Goal: Answer question/provide support

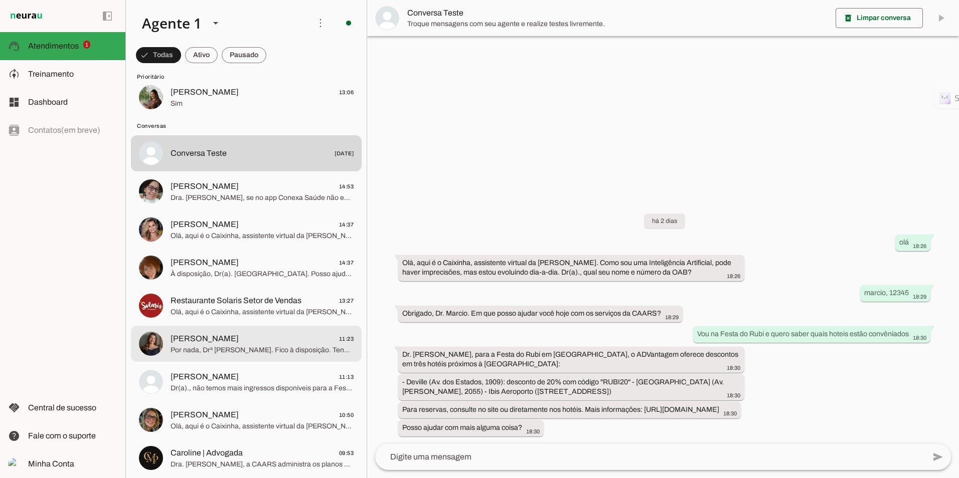
scroll to position [50, 0]
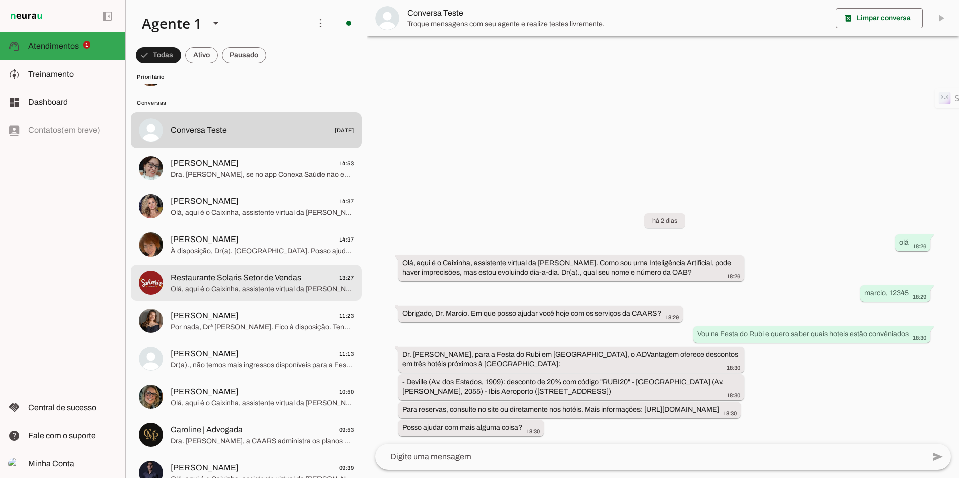
click at [246, 282] on span "Restaurante Solaris Setor de Vendas" at bounding box center [236, 278] width 131 height 12
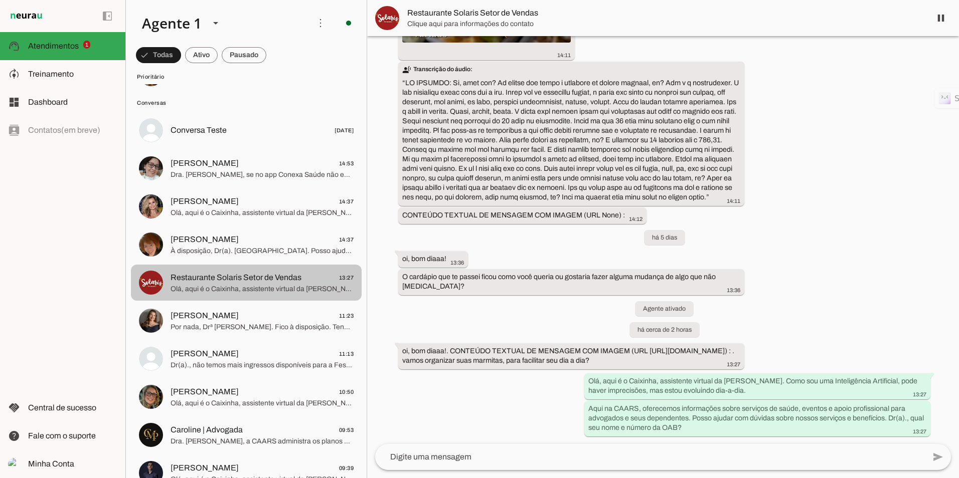
scroll to position [1335, 0]
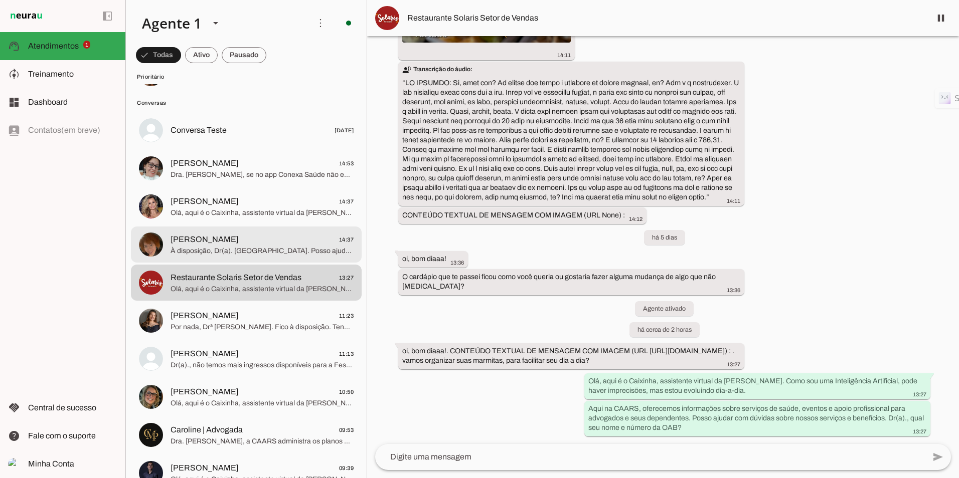
click at [252, 244] on span "Evelin Ferreira 14:37" at bounding box center [262, 240] width 183 height 13
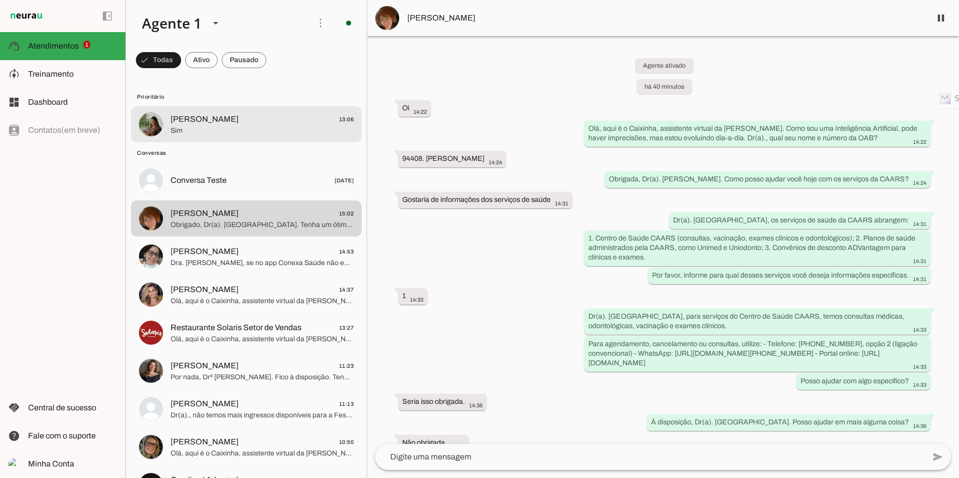
click at [198, 136] on div at bounding box center [262, 124] width 183 height 25
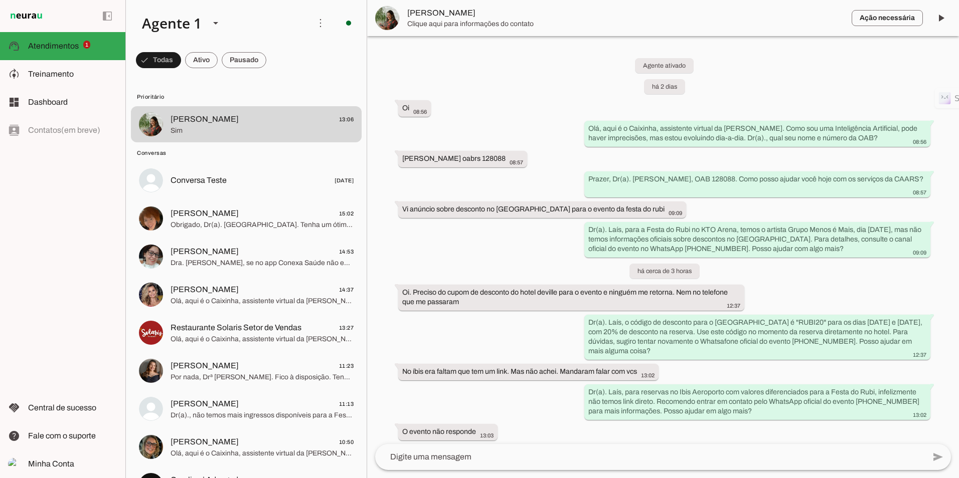
scroll to position [108, 0]
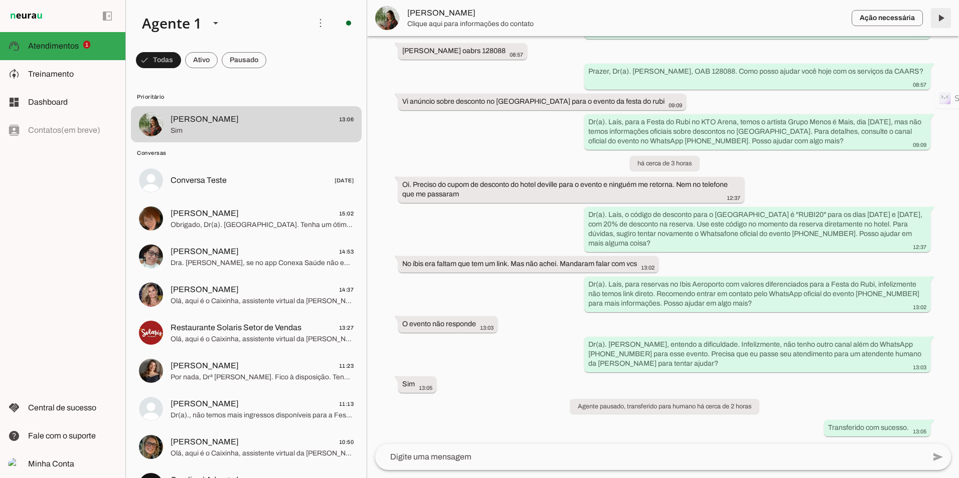
click at [947, 22] on span at bounding box center [941, 18] width 24 height 24
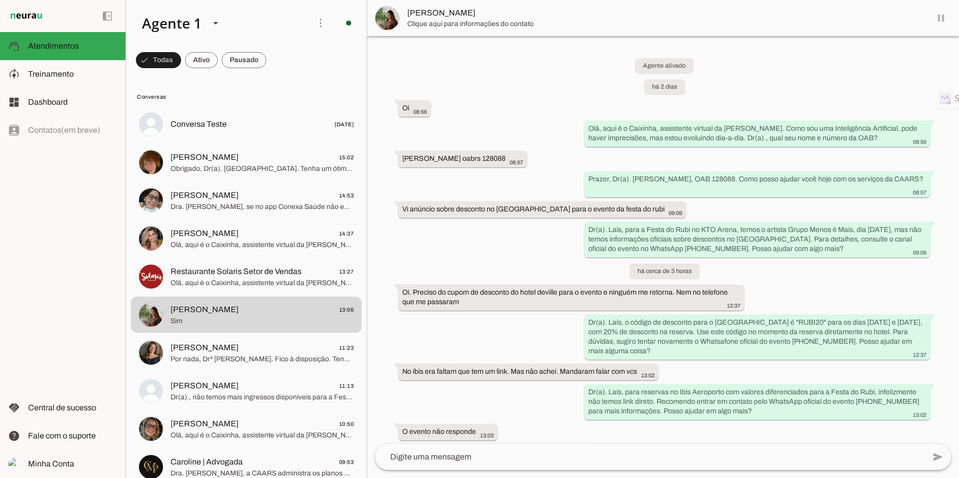
scroll to position [0, 0]
